Goal: Check status: Check status

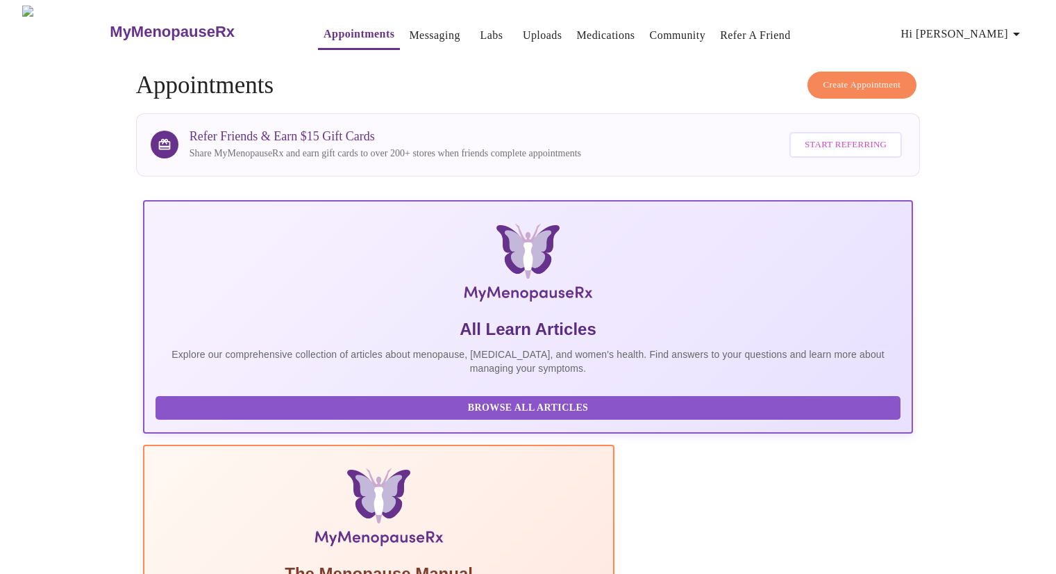
scroll to position [185, 0]
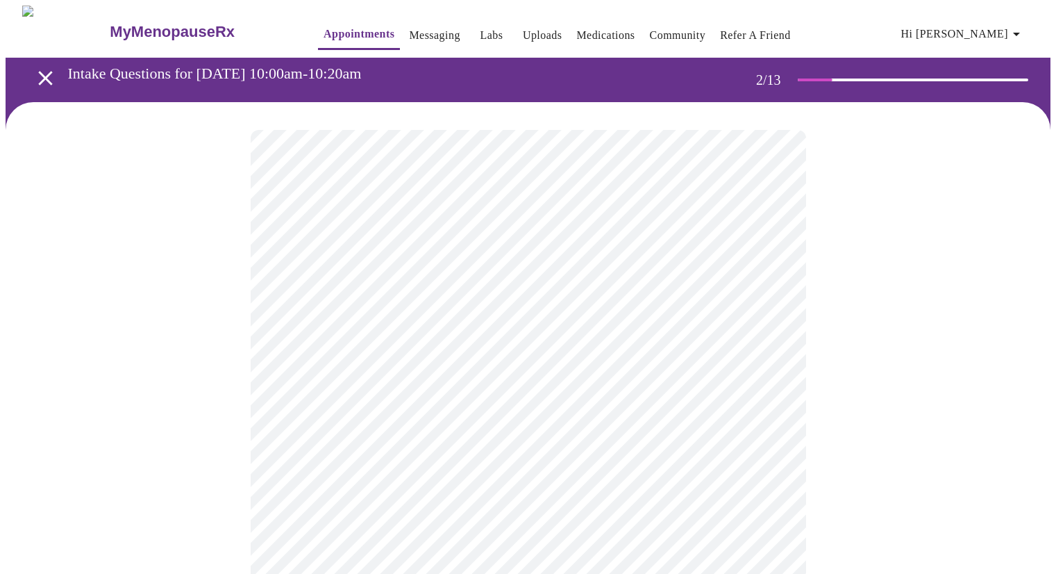
scroll to position [244, 0]
